Goal: Register for event/course

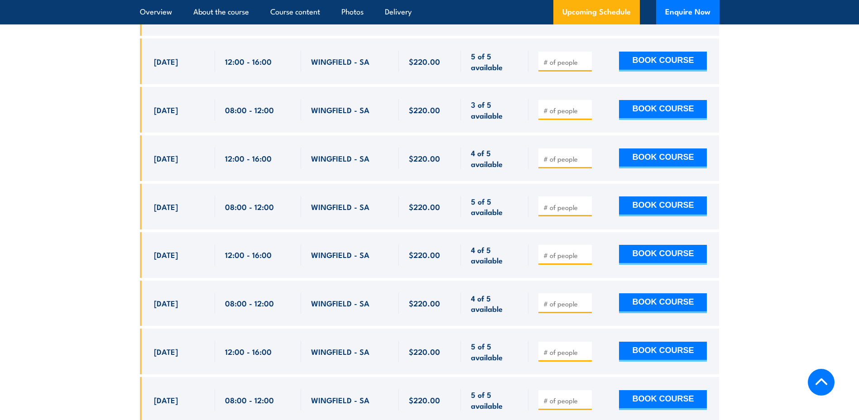
scroll to position [1901, 0]
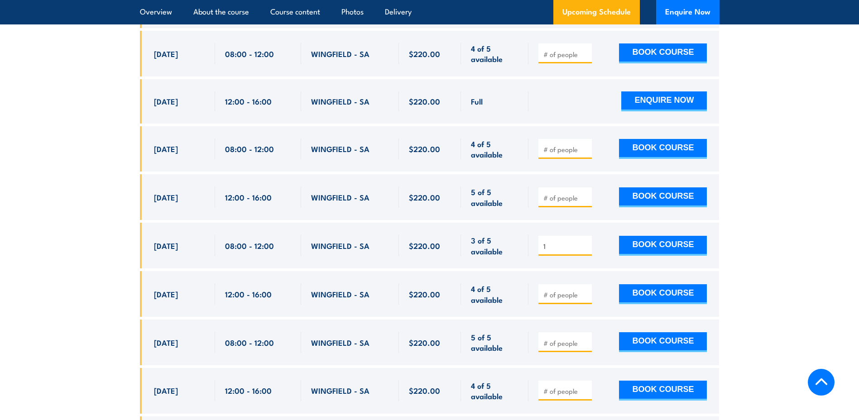
type input "1"
click at [585, 242] on input "1" at bounding box center [565, 246] width 45 height 9
click at [651, 236] on button "BOOK COURSE" at bounding box center [663, 246] width 88 height 20
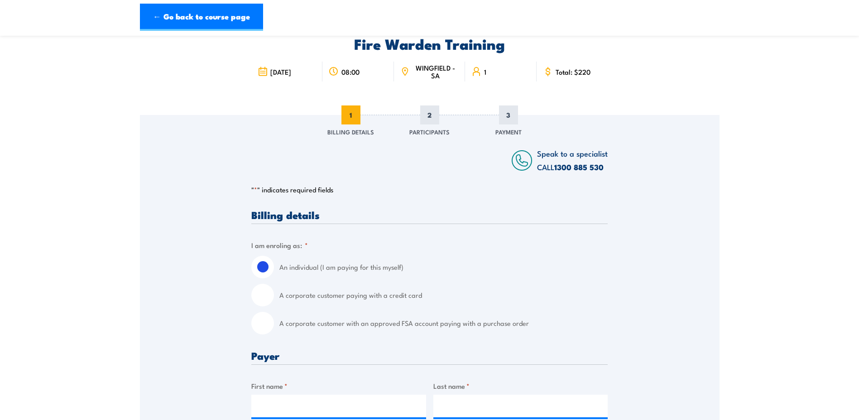
scroll to position [91, 0]
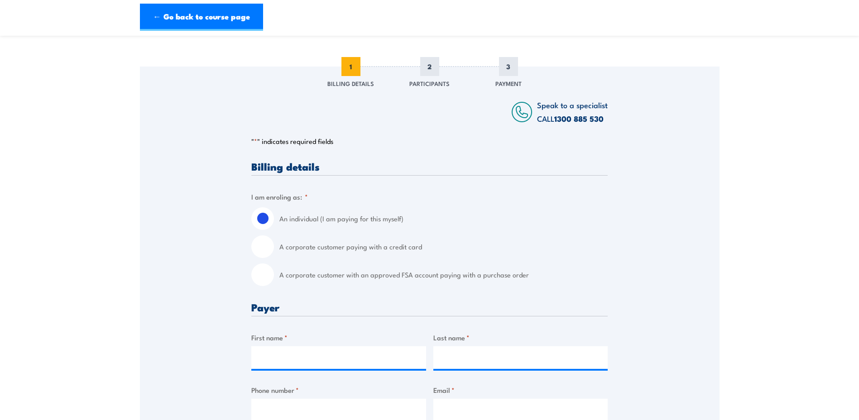
click at [263, 250] on input "A corporate customer paying with a credit card" at bounding box center [262, 246] width 23 height 23
radio input "true"
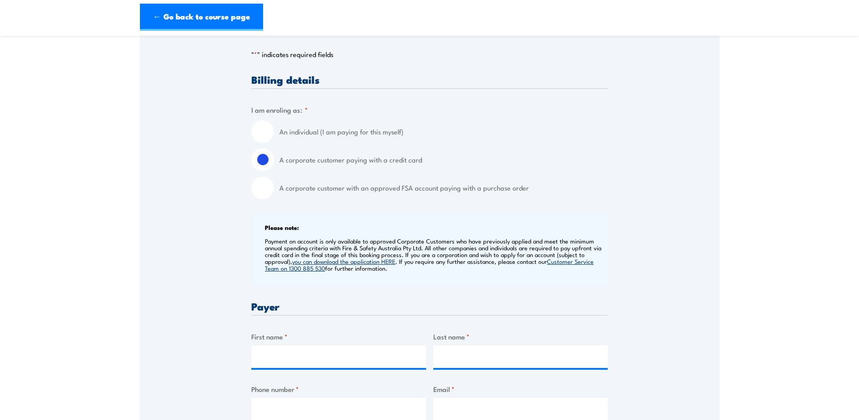
scroll to position [181, 0]
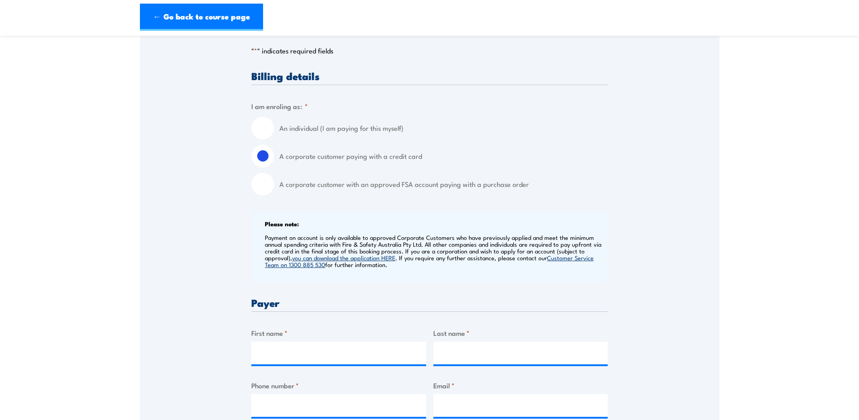
click at [263, 129] on input "An individual (I am paying for this myself)" at bounding box center [262, 128] width 23 height 23
radio input "true"
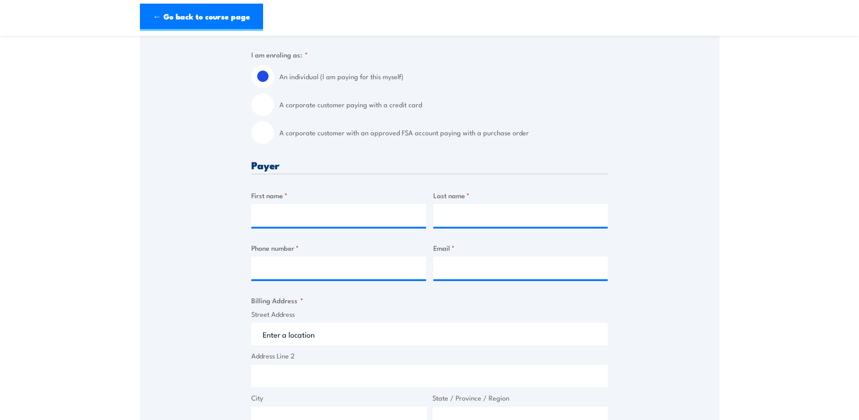
scroll to position [226, 0]
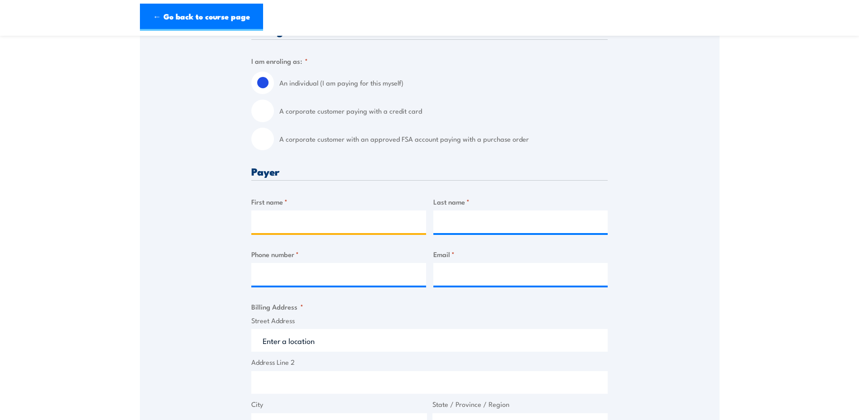
click at [313, 225] on input "First name *" at bounding box center [338, 222] width 175 height 23
type input "Amy"
type input "Aldridge"
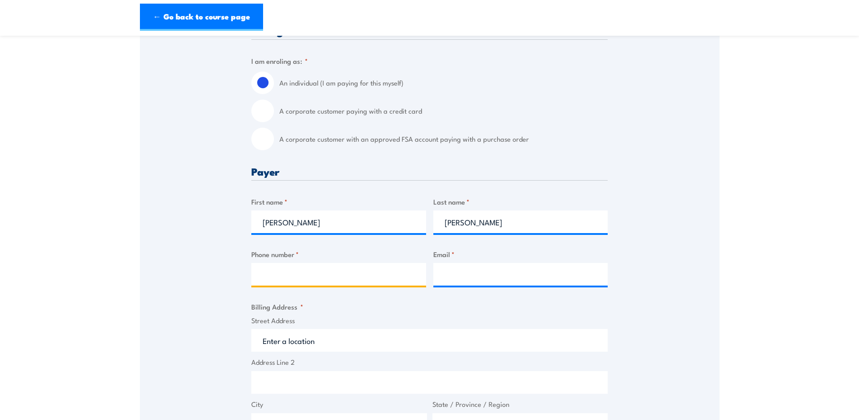
type input "0490536865"
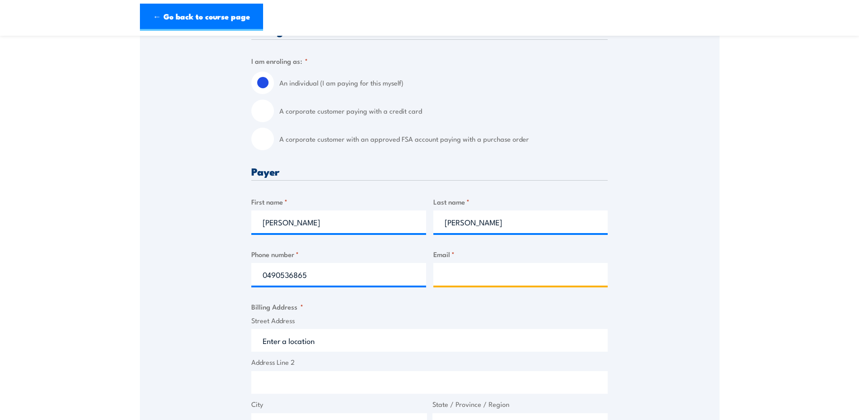
type input "BDATCTrainingFocals@exchange.boeing.com"
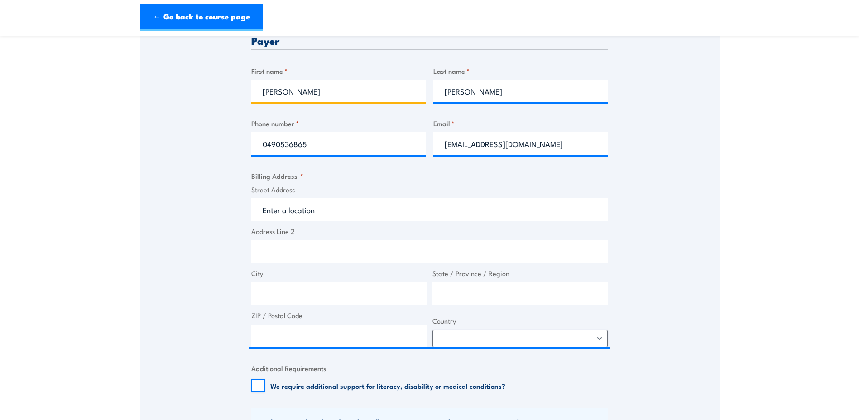
scroll to position [362, 0]
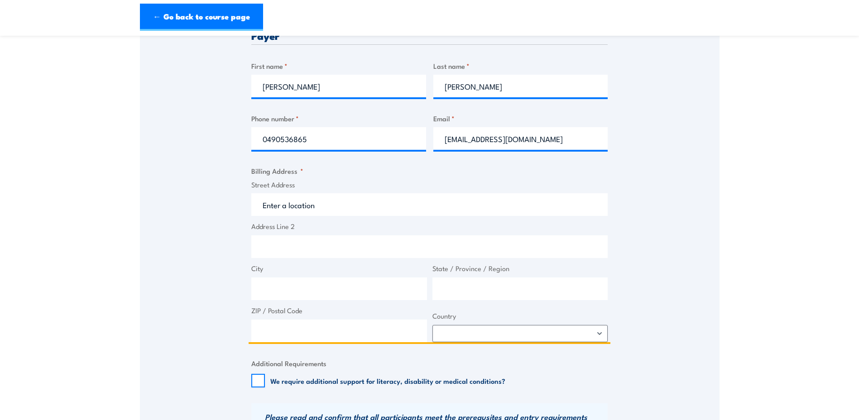
click at [317, 205] on input "Street Address" at bounding box center [429, 204] width 356 height 23
type input "123 albert street"
type input "4000"
drag, startPoint x: 327, startPoint y: 248, endPoint x: 172, endPoint y: 244, distance: 154.9
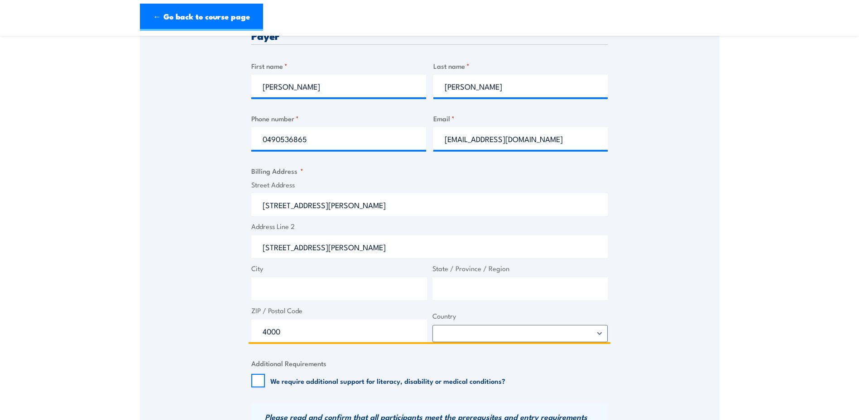
click at [172, 244] on div "Speak to a specialist CALL 1300 885 530 CALL 1300 885 530 " * " indicates requi…" at bounding box center [429, 190] width 579 height 791
click at [308, 290] on input "City" at bounding box center [339, 289] width 176 height 23
type input "[GEOGRAPHIC_DATA]"
click at [512, 297] on input "State / Province / Region" at bounding box center [520, 289] width 176 height 23
type input "QLD"
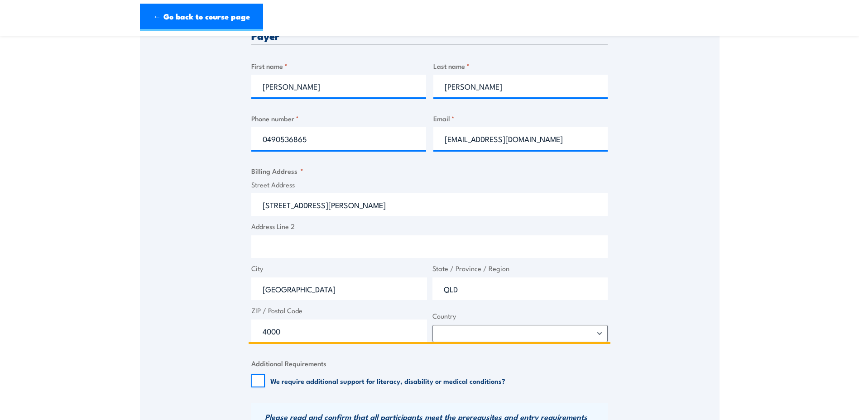
click input "Previous" at bounding box center [0, 0] width 0 height 0
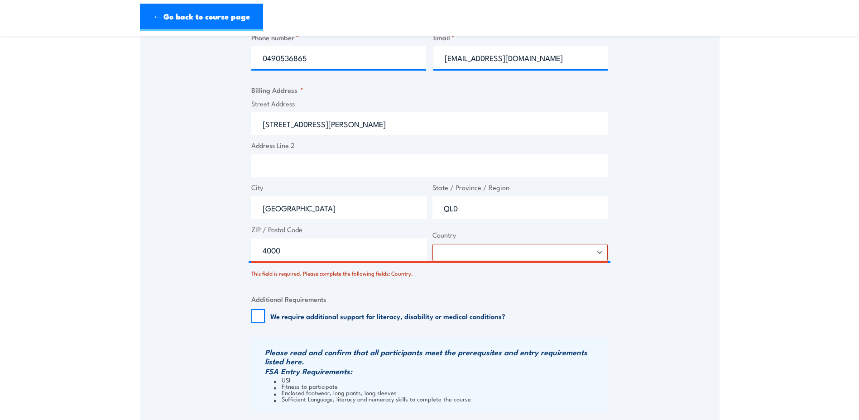
scroll to position [480, 0]
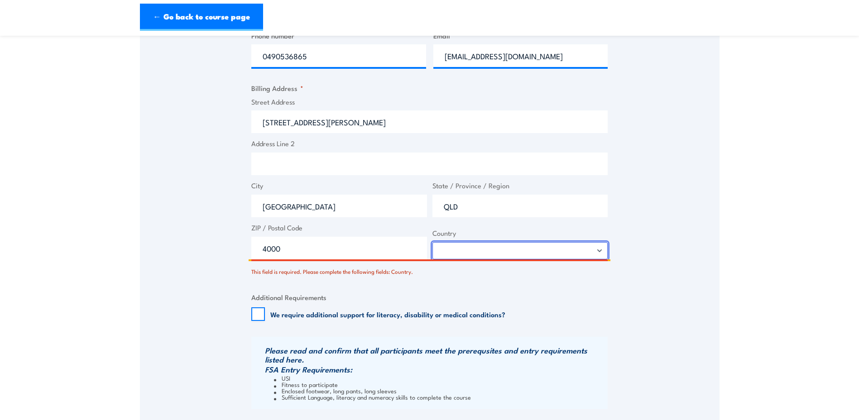
click at [468, 259] on select "Afghanistan Albania Algeria American Samoa Andorra Angola Anguilla Antarctica A…" at bounding box center [520, 250] width 176 height 17
select select "Australia"
click at [432, 242] on select "Afghanistan Albania Algeria American Samoa Andorra Angola Anguilla Antarctica A…" at bounding box center [520, 250] width 176 height 17
click at [260, 314] on input "We require additional support for literacy, disability or medical conditions?" at bounding box center [258, 314] width 14 height 14
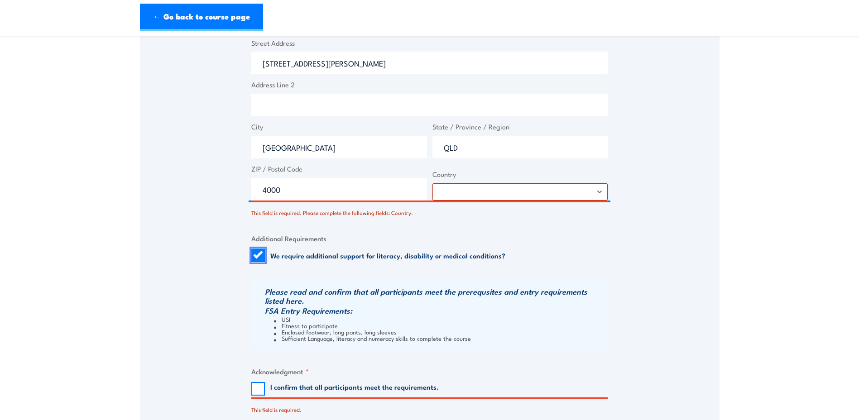
scroll to position [616, 0]
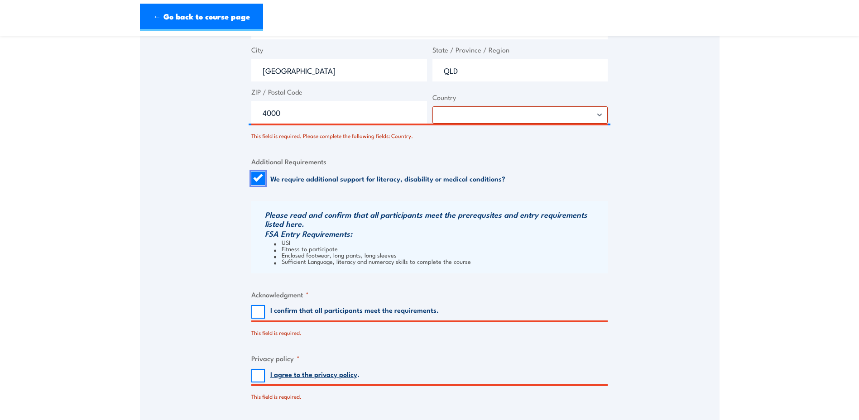
click at [251, 176] on input "We require additional support for literacy, disability or medical conditions?" at bounding box center [258, 179] width 14 height 14
checkbox input "false"
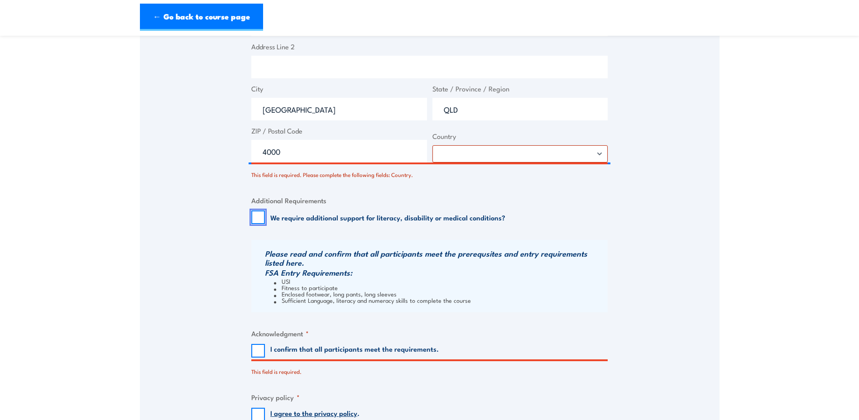
scroll to position [526, 0]
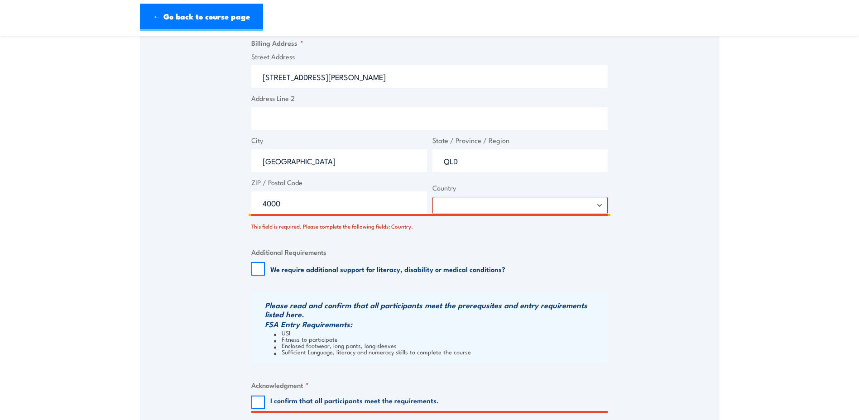
click at [359, 195] on input "4000" at bounding box center [339, 203] width 176 height 23
click at [469, 255] on fieldset "Additional Requirements We require additional support for literacy, disability …" at bounding box center [429, 261] width 356 height 29
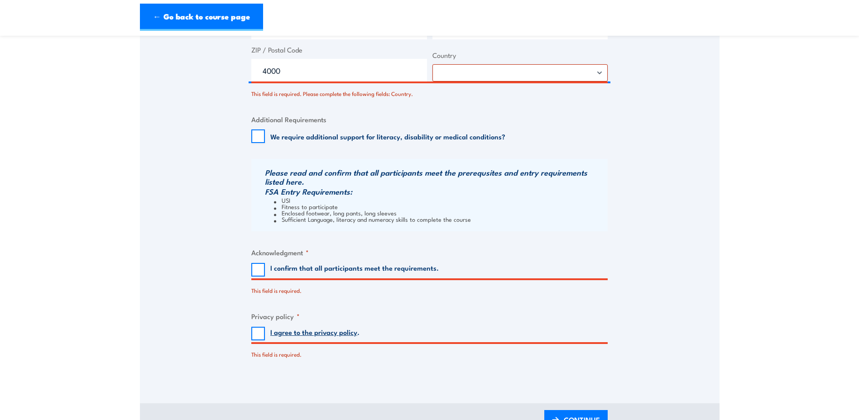
scroll to position [661, 0]
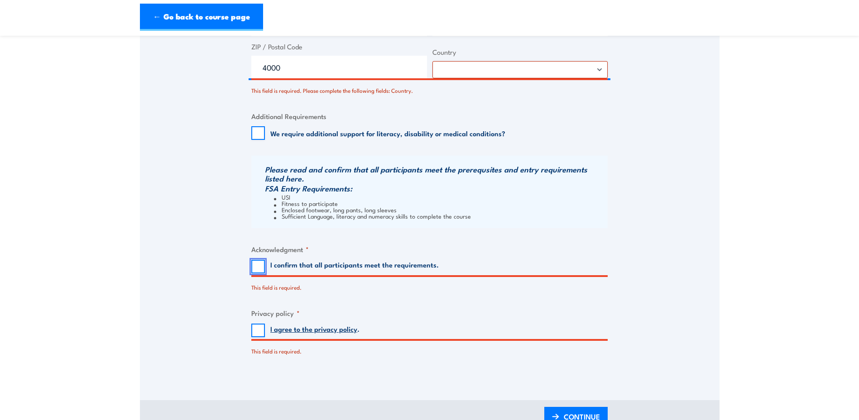
click at [254, 267] on input "I confirm that all participants meet the requirements." at bounding box center [258, 267] width 14 height 14
checkbox input "true"
click at [261, 332] on input "I agree to the privacy policy ." at bounding box center [258, 331] width 14 height 14
checkbox input "true"
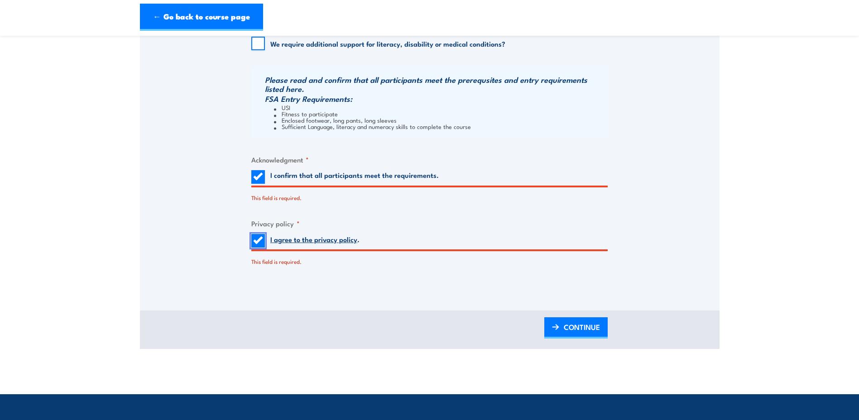
scroll to position [752, 0]
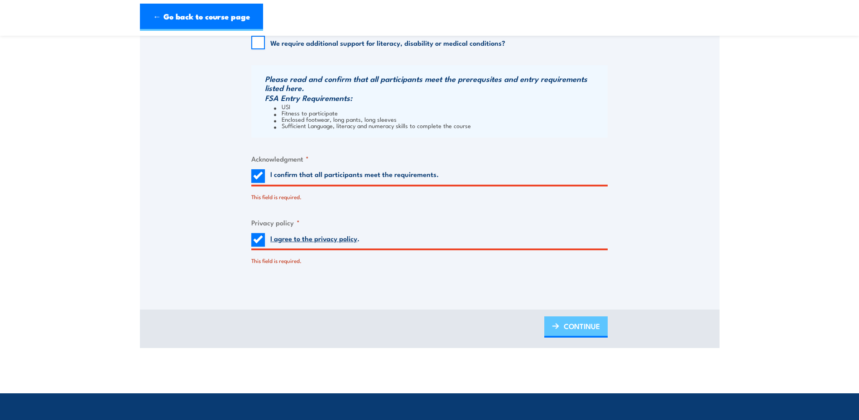
click at [564, 330] on span "CONTINUE" at bounding box center [582, 326] width 36 height 24
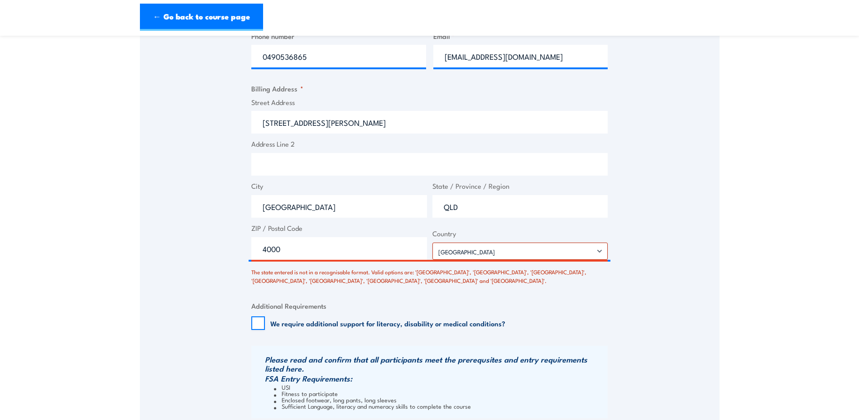
scroll to position [480, 0]
click at [310, 261] on fieldset "Billing Address * Street Address 123 albert street Address Line 2 City Brisbane…" at bounding box center [429, 184] width 356 height 202
click at [311, 254] on input "4000" at bounding box center [339, 248] width 176 height 23
drag, startPoint x: 309, startPoint y: 254, endPoint x: 235, endPoint y: 259, distance: 73.5
click at [214, 249] on div "Speak to a specialist CALL 1300 885 530 CALL 1300 885 530 There was a problem w…" at bounding box center [429, 102] width 579 height 851
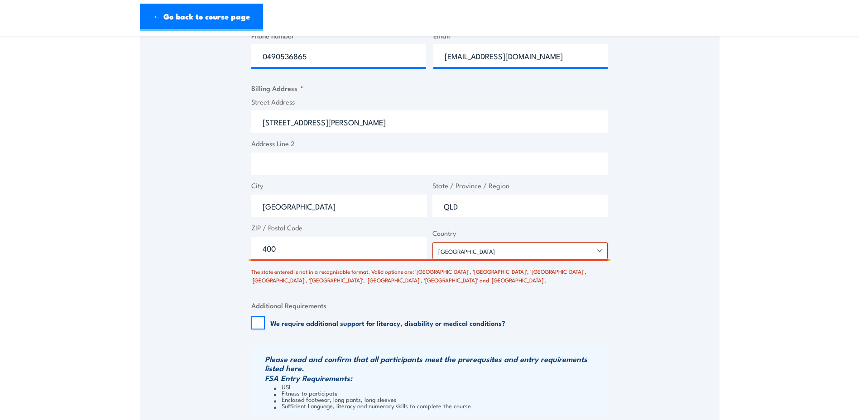
type input "4000"
click at [236, 259] on div "Speak to a specialist CALL 1300 885 530 CALL 1300 885 530 There was a problem w…" at bounding box center [429, 102] width 579 height 851
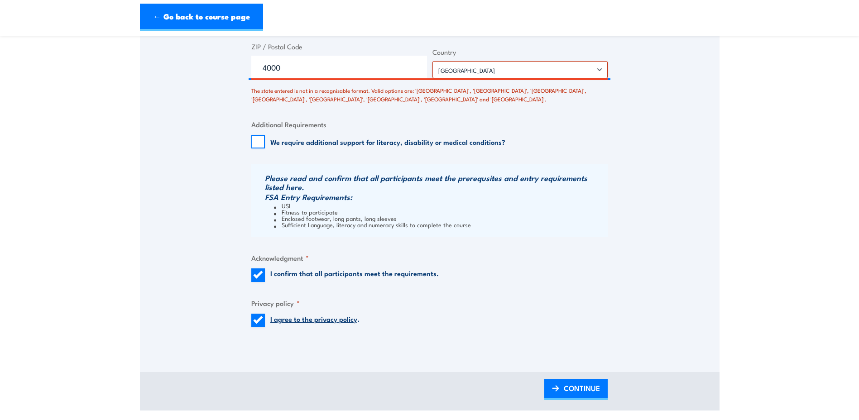
scroll to position [707, 0]
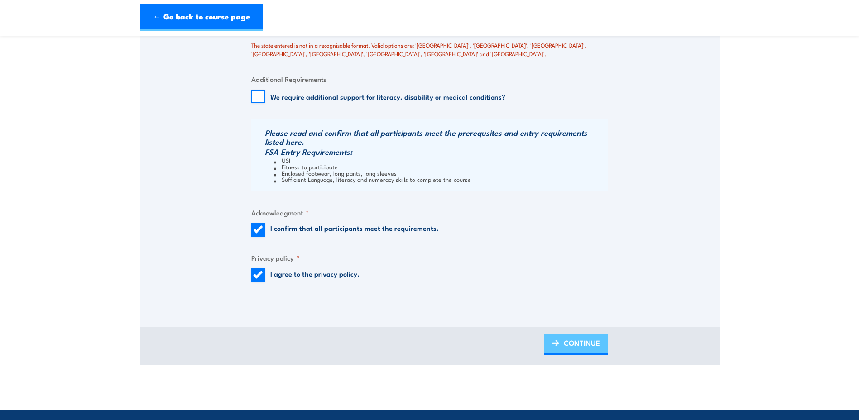
click at [569, 345] on span "CONTINUE" at bounding box center [582, 343] width 36 height 24
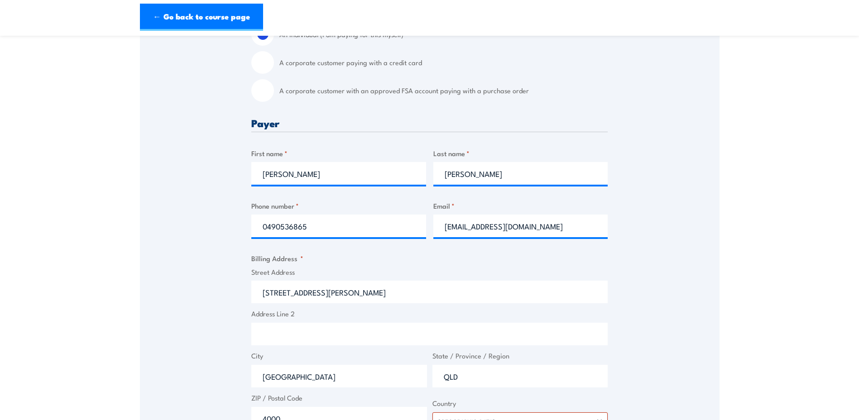
scroll to position [390, 0]
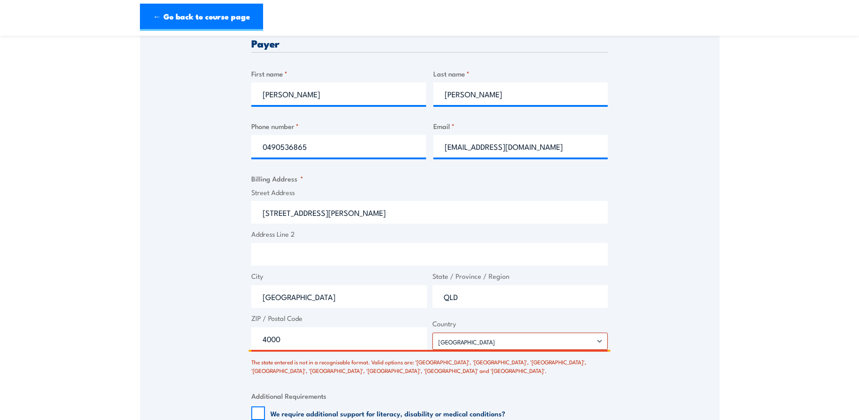
drag, startPoint x: 336, startPoint y: 216, endPoint x: 179, endPoint y: 224, distance: 157.3
click at [179, 225] on div "Speak to a specialist CALL 1300 885 530 CALL 1300 885 530 There was a problem w…" at bounding box center [429, 192] width 579 height 851
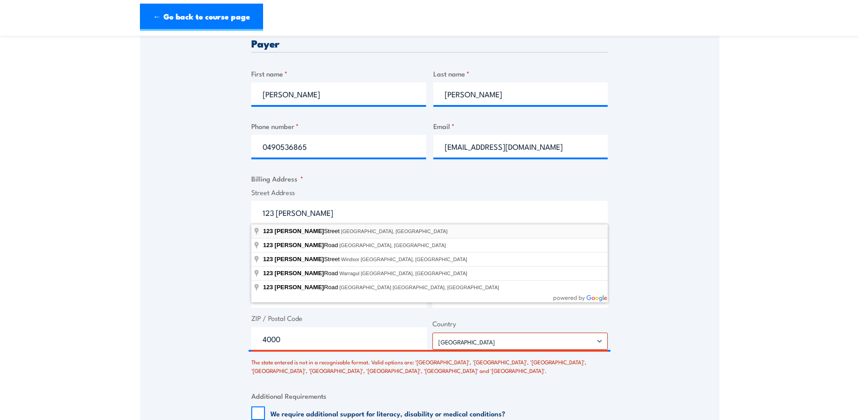
type input "123 Albert Street, Brisbane City QLD, Australia"
type input "123 Albert St"
type input "[GEOGRAPHIC_DATA]"
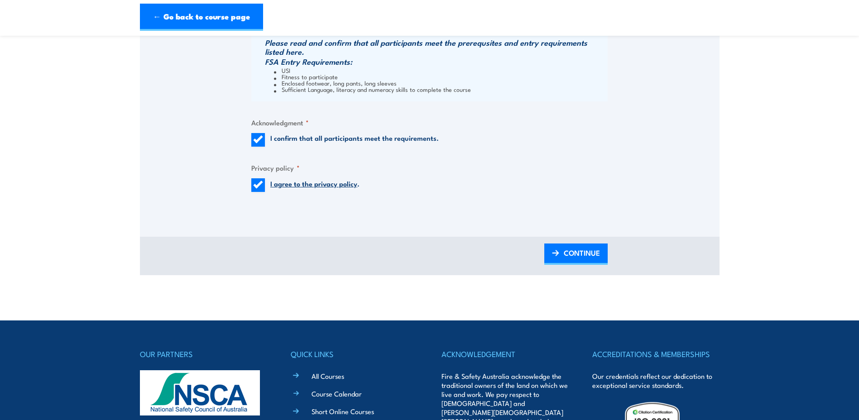
scroll to position [797, 0]
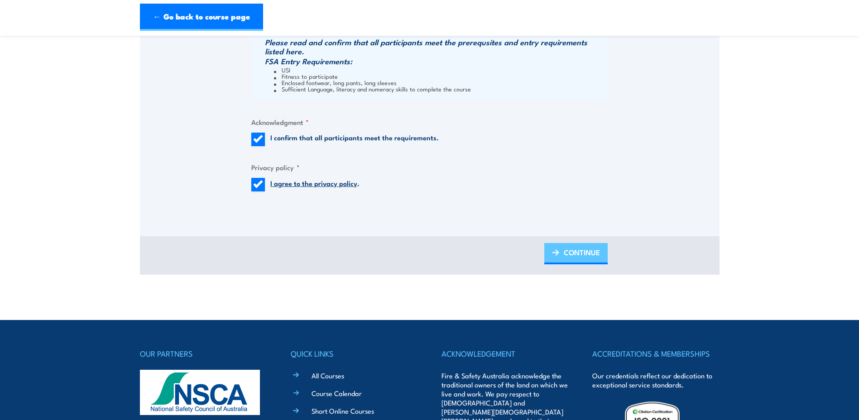
click at [564, 254] on span "CONTINUE" at bounding box center [582, 252] width 36 height 24
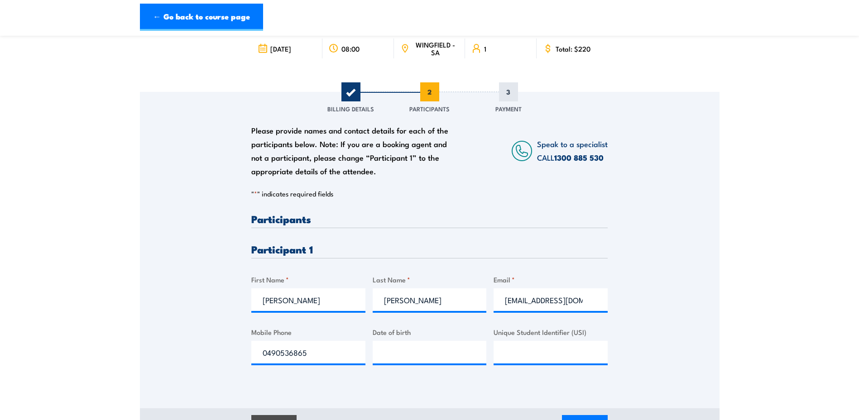
scroll to position [136, 0]
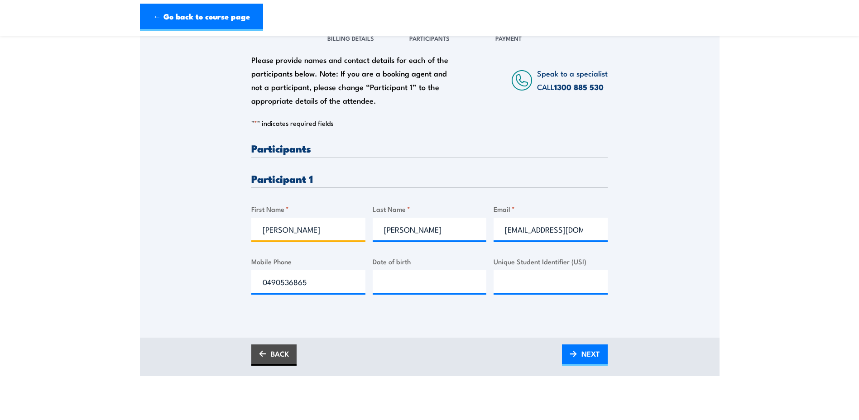
drag, startPoint x: 289, startPoint y: 234, endPoint x: 219, endPoint y: 236, distance: 70.7
click at [219, 236] on div "Please provide names and contact details for each of the participants below. No…" at bounding box center [429, 166] width 579 height 291
click at [295, 235] on input "First Name *" at bounding box center [308, 229] width 114 height 23
type input "Michael"
click at [411, 233] on input "Aldridge" at bounding box center [430, 229] width 114 height 23
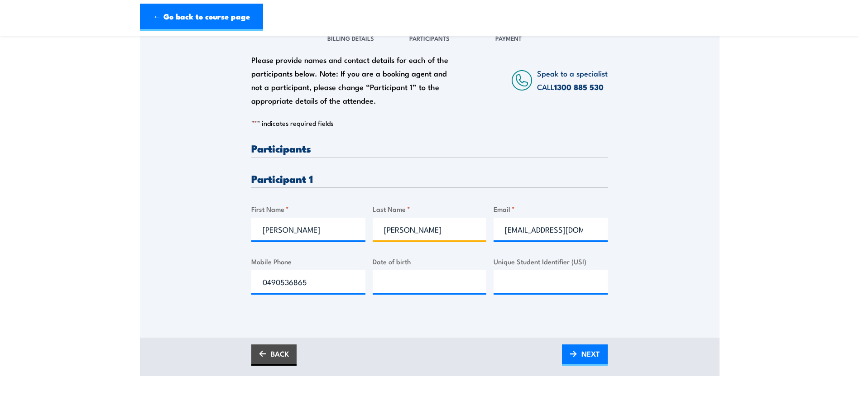
drag, startPoint x: 425, startPoint y: 232, endPoint x: 371, endPoint y: 238, distance: 54.7
click at [371, 238] on div "Please provide names and contact details for each of the participants below. No…" at bounding box center [429, 226] width 356 height 166
type input "Parish"
drag, startPoint x: 502, startPoint y: 230, endPoint x: 625, endPoint y: 230, distance: 123.6
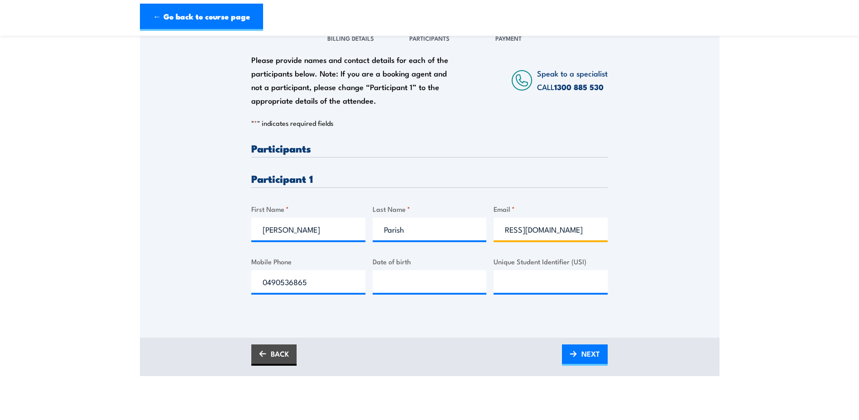
click at [625, 230] on div "Please provide names and contact details for each of the participants below. No…" at bounding box center [429, 166] width 579 height 291
paste input "michael.m.parish@boeing.com"
type input "michael.m.parish@boeing.com"
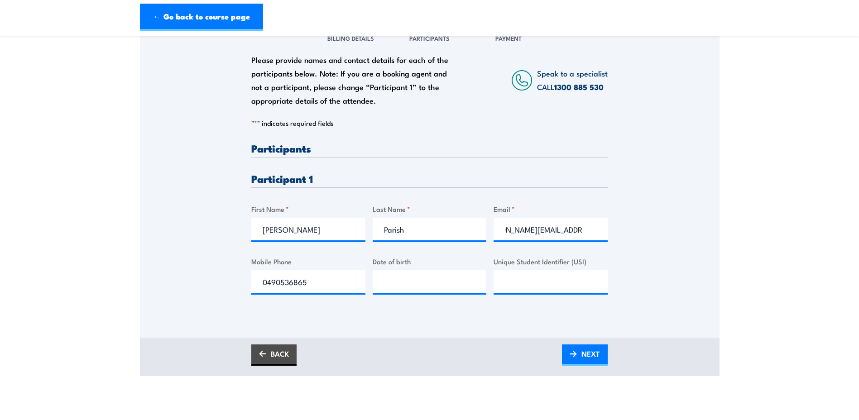
click at [704, 184] on div "Please provide names and contact details for each of the participants below. No…" at bounding box center [429, 166] width 579 height 291
drag, startPoint x: 326, startPoint y: 279, endPoint x: 0, endPoint y: 300, distance: 327.1
click at [17, 302] on section "Fire Warden Training 9 September 2025 08:00 1 CALL" at bounding box center [429, 142] width 859 height 467
click at [349, 284] on input "Mobile Phone" at bounding box center [308, 281] width 114 height 23
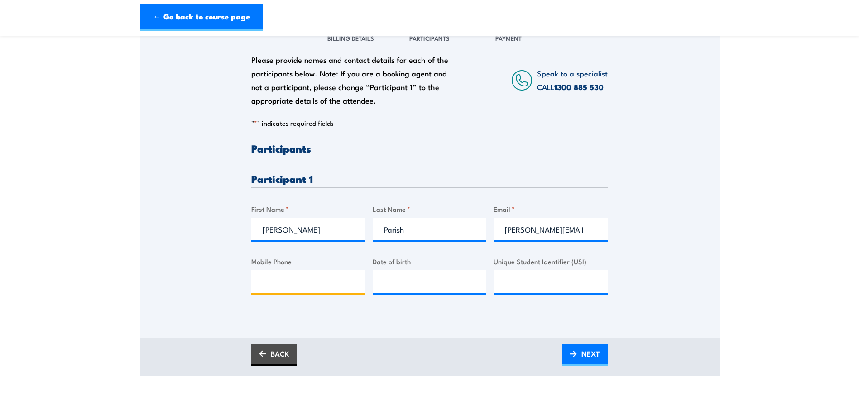
paste input "0426 223 963"
type input "0426 223 963"
click at [390, 318] on div "Please provide names and contact details for each of the participants below. No…" at bounding box center [429, 179] width 579 height 316
type input "__/__/____"
click at [391, 285] on input "__/__/____" at bounding box center [430, 281] width 114 height 23
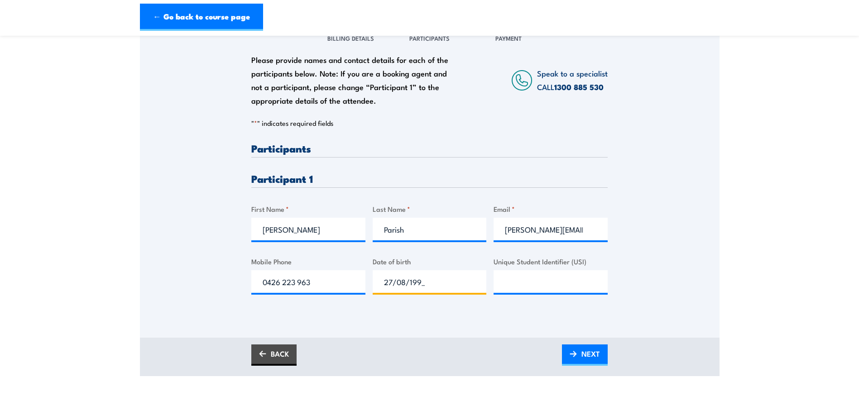
type input "27/08/1998"
click at [545, 293] on div at bounding box center [550, 281] width 114 height 23
click at [536, 285] on input "Unique Student Identifier (USI)" at bounding box center [550, 281] width 114 height 23
type input "PH78QMVGCX"
click at [672, 303] on div "Please provide names and contact details for each of the participants below. No…" at bounding box center [429, 166] width 579 height 291
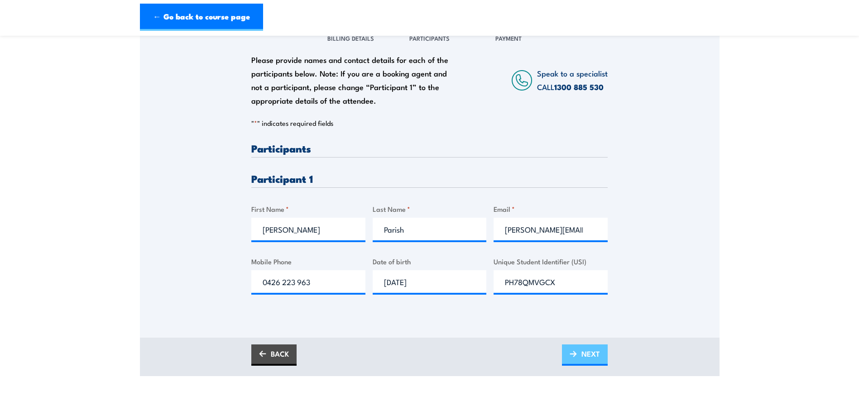
click at [591, 354] on span "NEXT" at bounding box center [590, 354] width 19 height 24
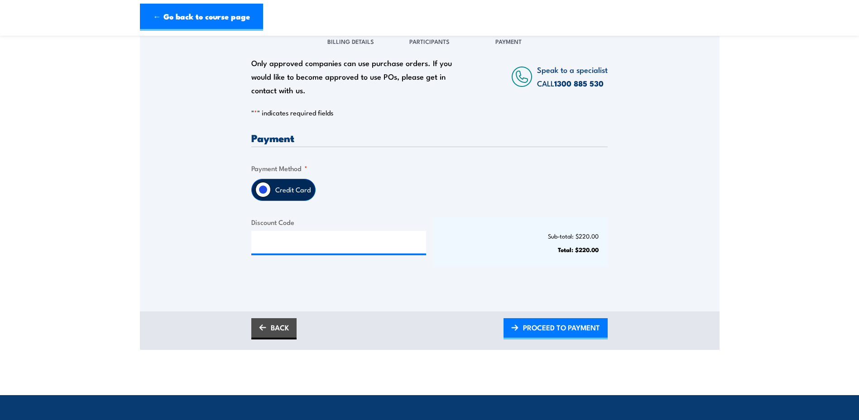
scroll to position [136, 0]
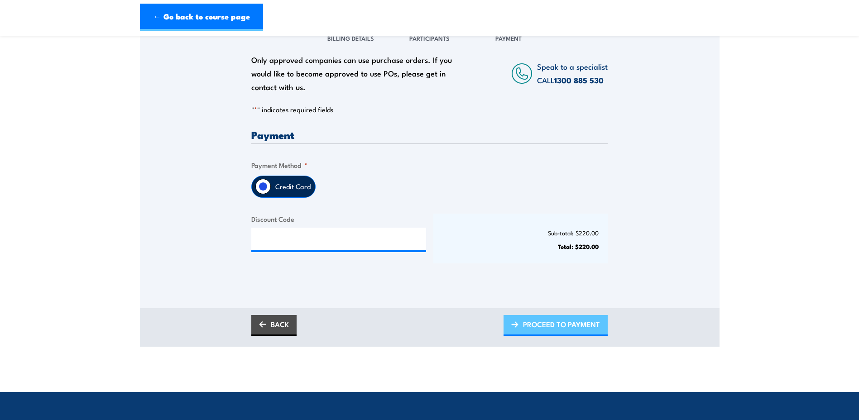
click at [532, 325] on span "PROCEED TO PAYMENT" at bounding box center [561, 324] width 77 height 24
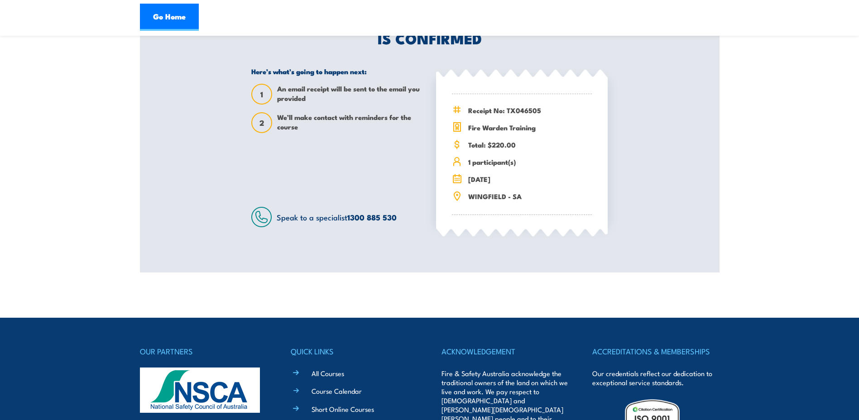
scroll to position [406, 0]
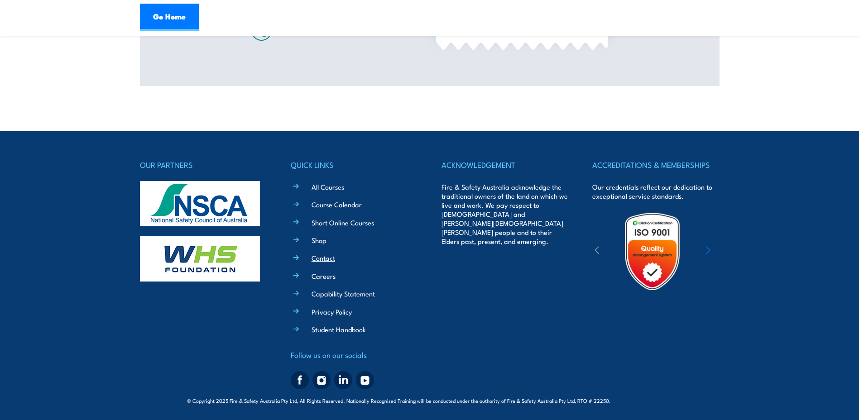
click at [328, 259] on link "Contact" at bounding box center [323, 258] width 24 height 10
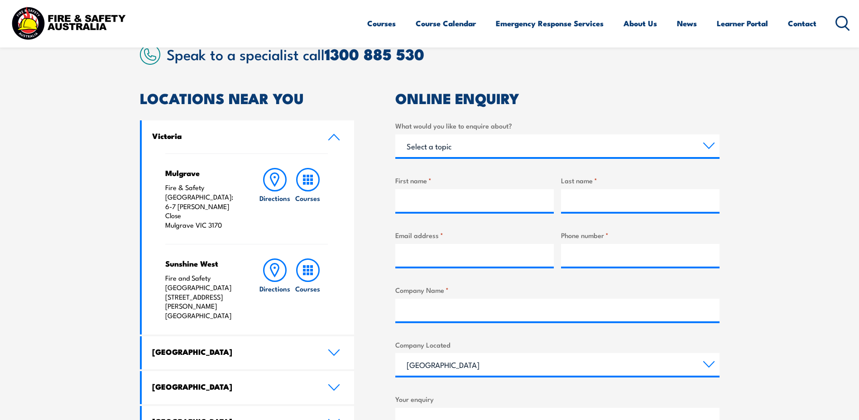
scroll to position [272, 0]
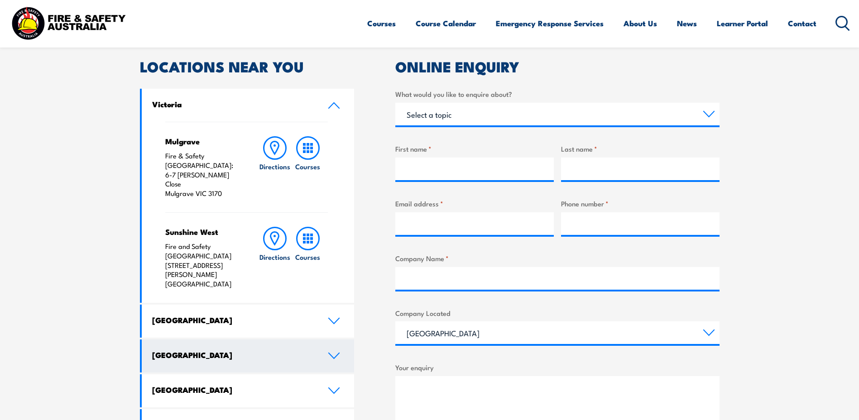
click at [330, 352] on icon at bounding box center [334, 355] width 12 height 7
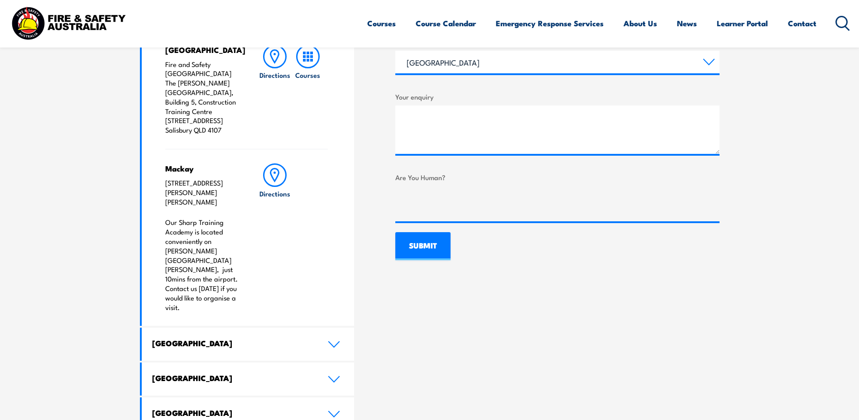
scroll to position [543, 0]
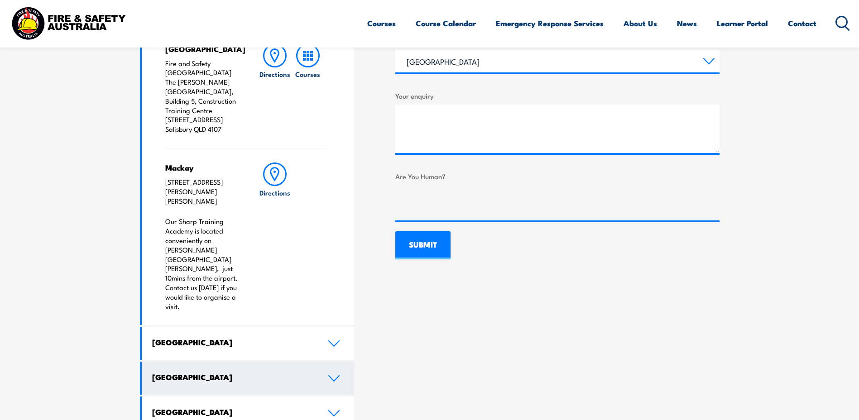
click at [332, 375] on icon at bounding box center [334, 378] width 12 height 7
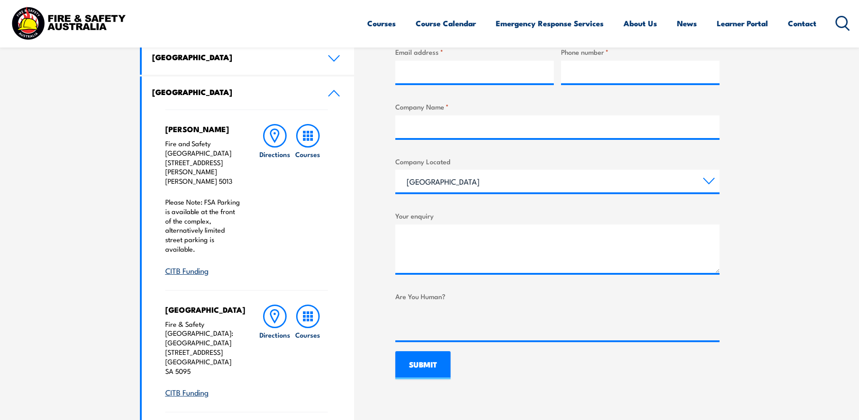
scroll to position [407, 0]
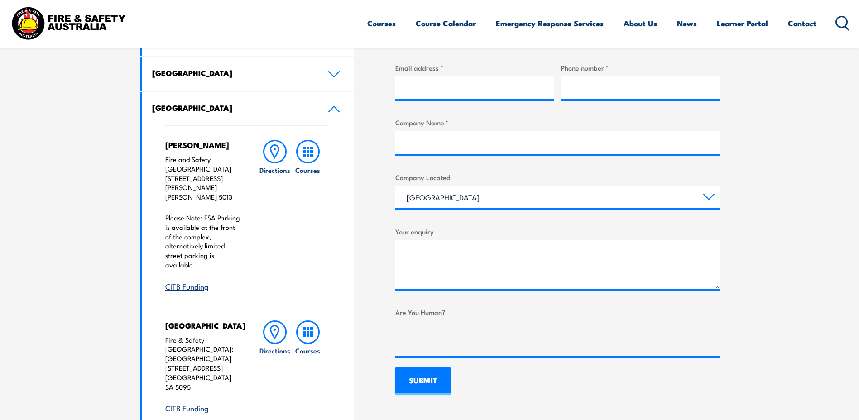
click at [217, 174] on p "Fire and Safety Australia Unit 3, 259 Hanson Road WINGFIELD SA 5013" at bounding box center [203, 178] width 76 height 47
click at [283, 232] on link "Directions" at bounding box center [275, 216] width 33 height 152
click at [311, 144] on icon at bounding box center [308, 152] width 24 height 24
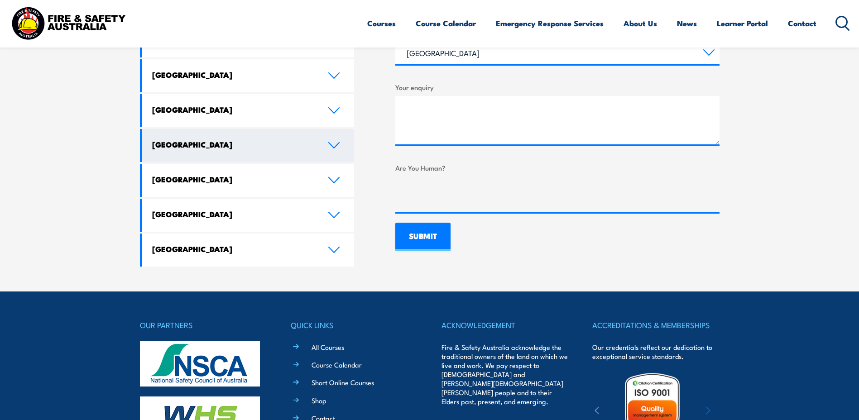
click at [344, 129] on link "[GEOGRAPHIC_DATA]" at bounding box center [248, 145] width 213 height 33
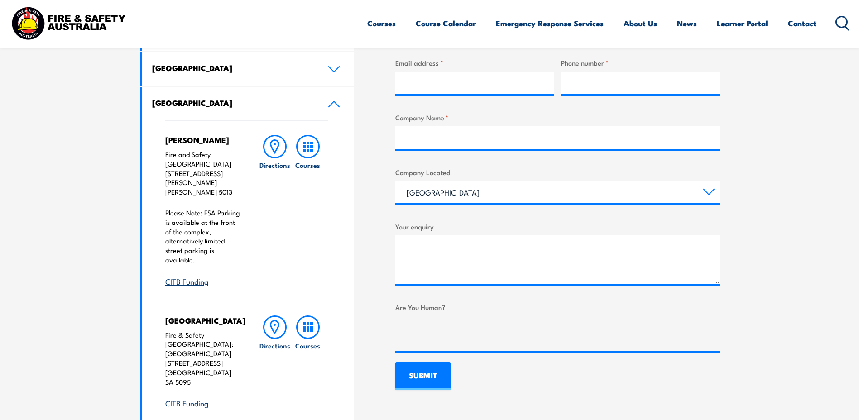
scroll to position [408, 0]
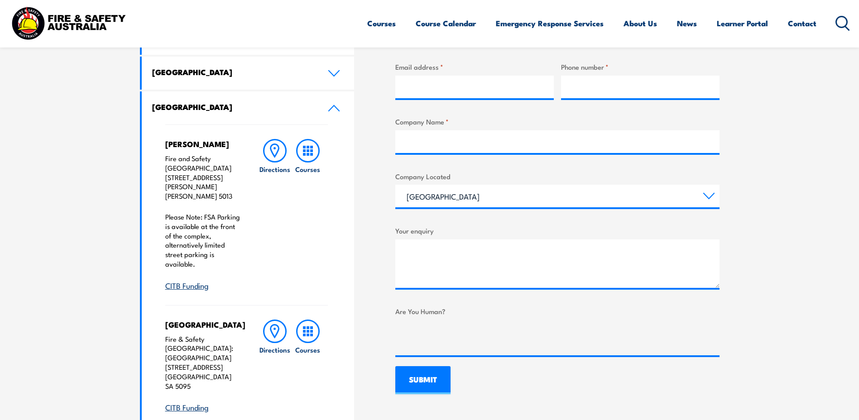
click at [197, 148] on h4 "[PERSON_NAME]" at bounding box center [203, 144] width 76 height 10
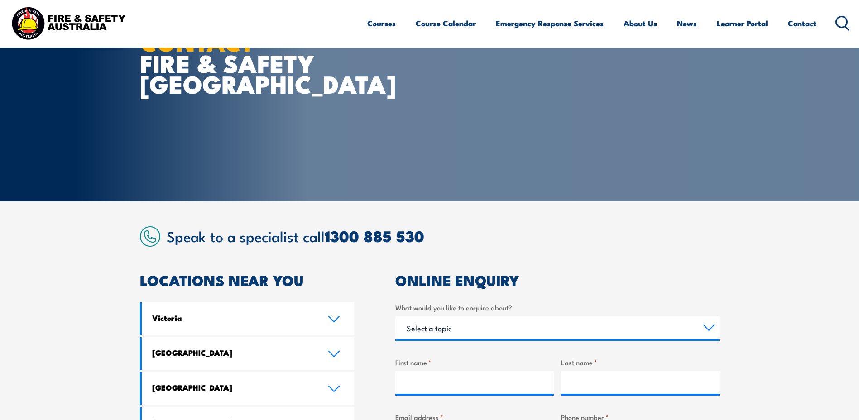
scroll to position [46, 0]
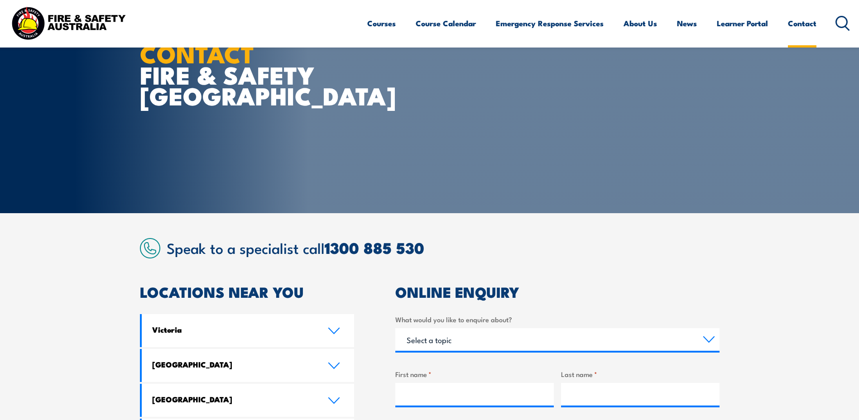
click at [791, 23] on link "Contact" at bounding box center [802, 23] width 29 height 24
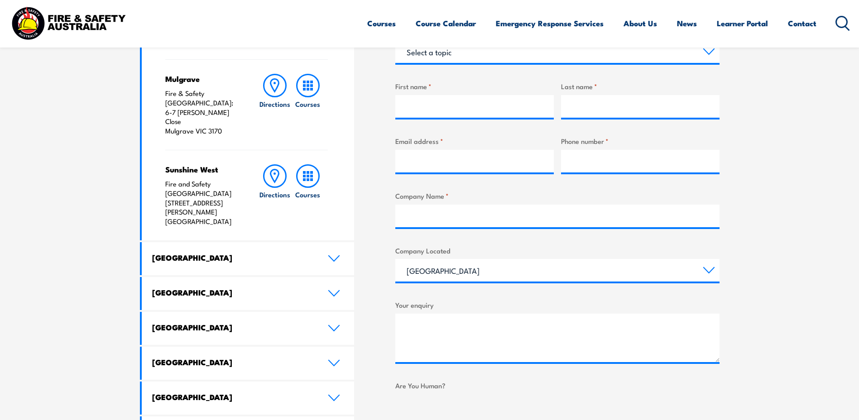
scroll to position [17, 0]
